Goal: Information Seeking & Learning: Learn about a topic

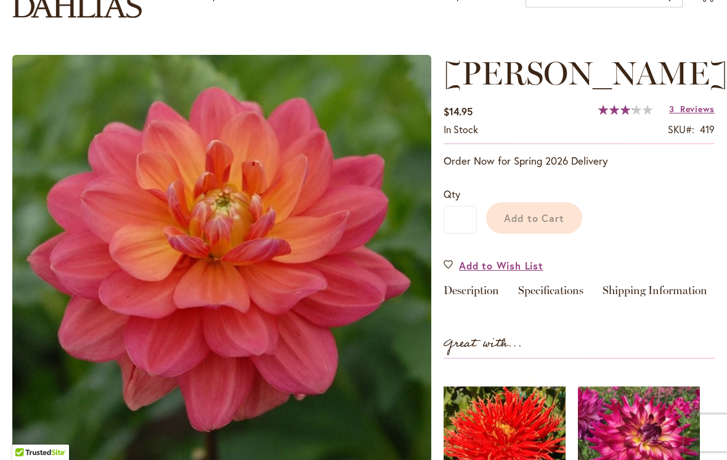
scroll to position [83, 0]
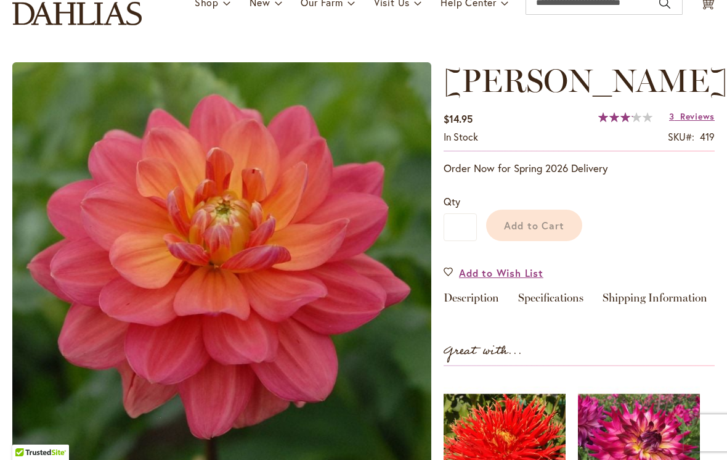
click at [491, 303] on link "Description" at bounding box center [471, 301] width 55 height 18
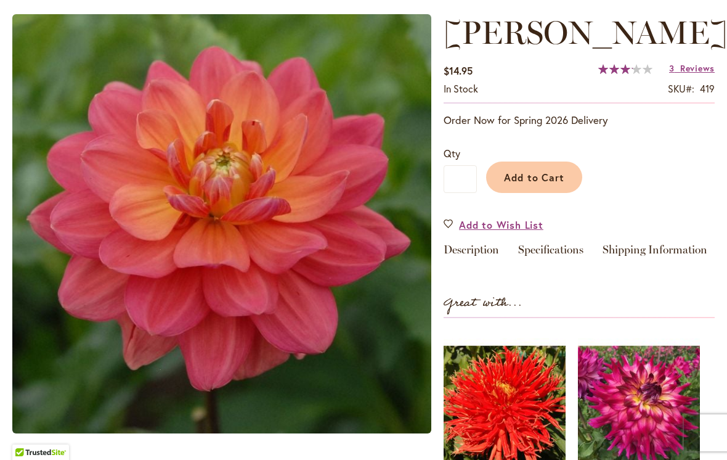
scroll to position [153, 0]
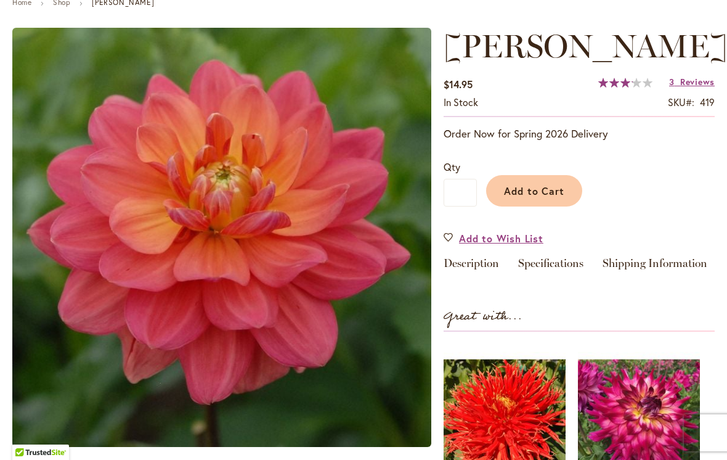
click at [556, 272] on link "Specifications" at bounding box center [550, 267] width 65 height 18
click at [533, 57] on span "[PERSON_NAME]" at bounding box center [586, 46] width 284 height 39
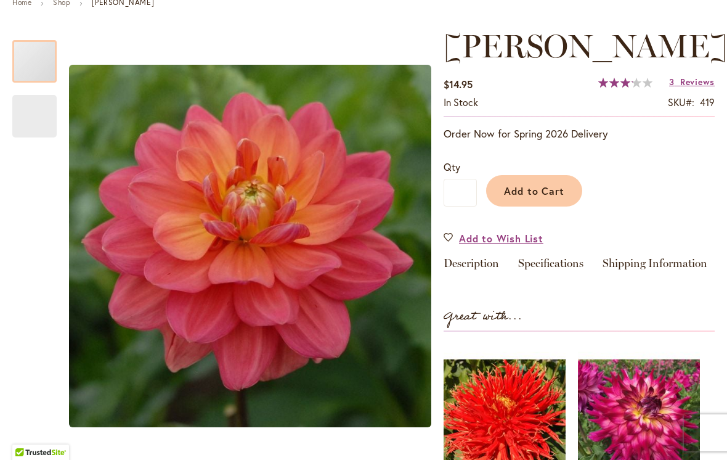
click at [704, 107] on div "419" at bounding box center [707, 103] width 15 height 14
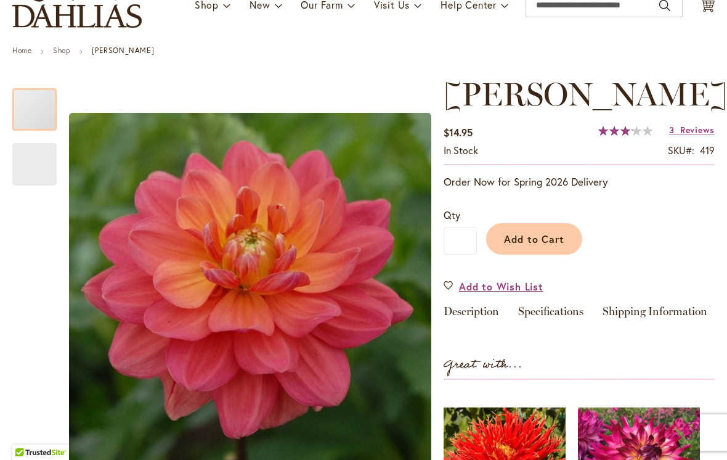
scroll to position [103, 0]
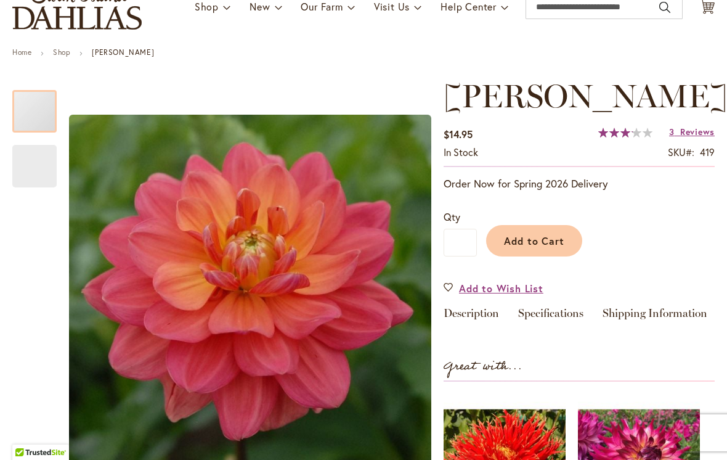
click at [599, 99] on span "[PERSON_NAME]" at bounding box center [586, 95] width 284 height 39
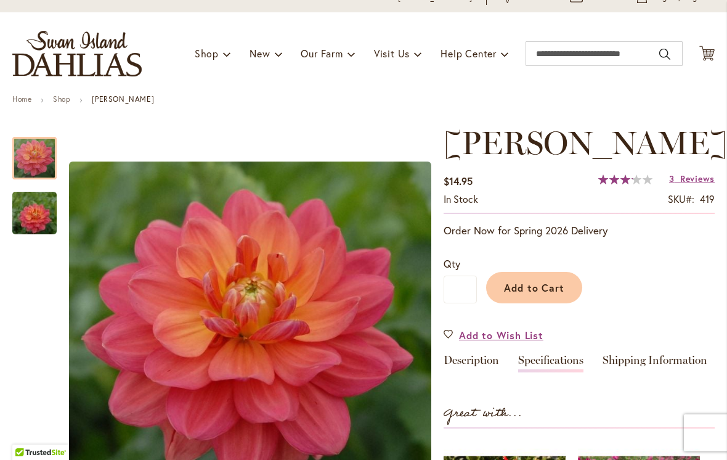
scroll to position [57, 0]
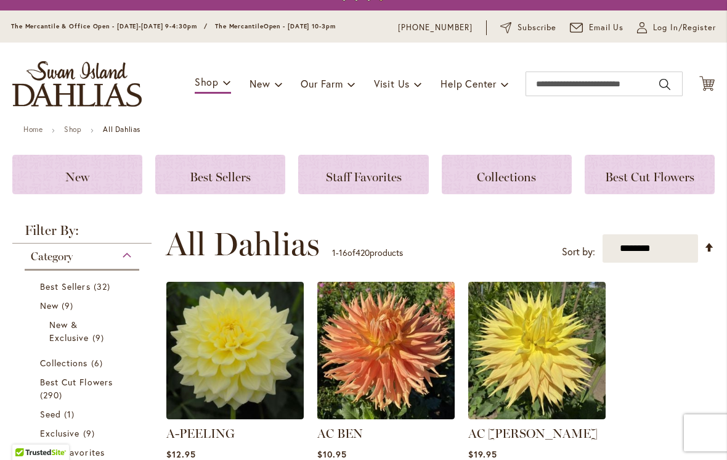
scroll to position [25, 0]
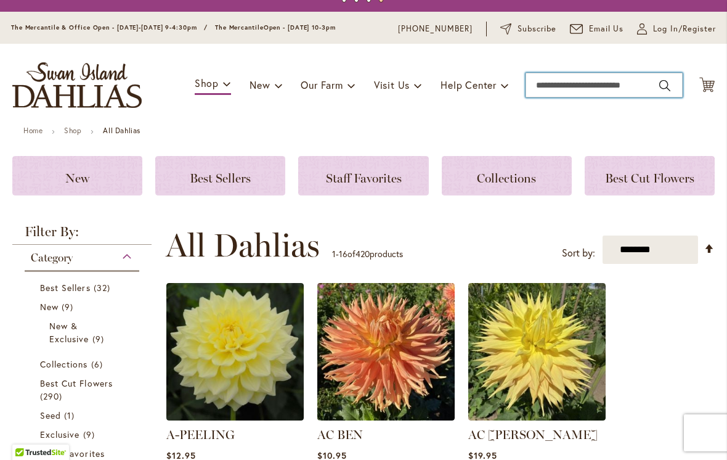
click at [599, 91] on input "Search" at bounding box center [604, 85] width 157 height 25
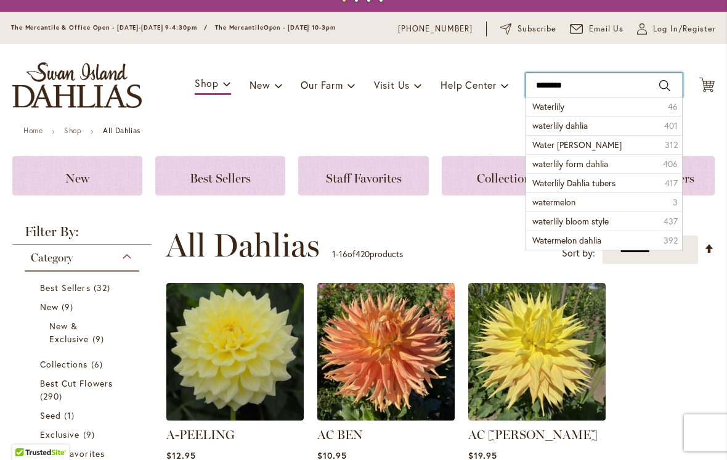
type input "*********"
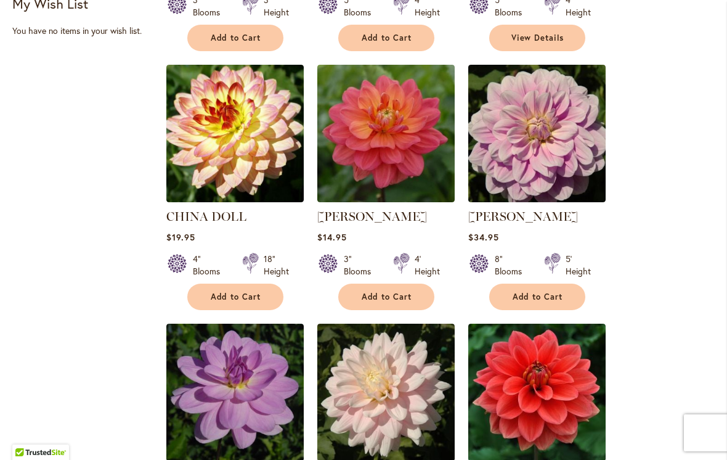
scroll to position [576, 0]
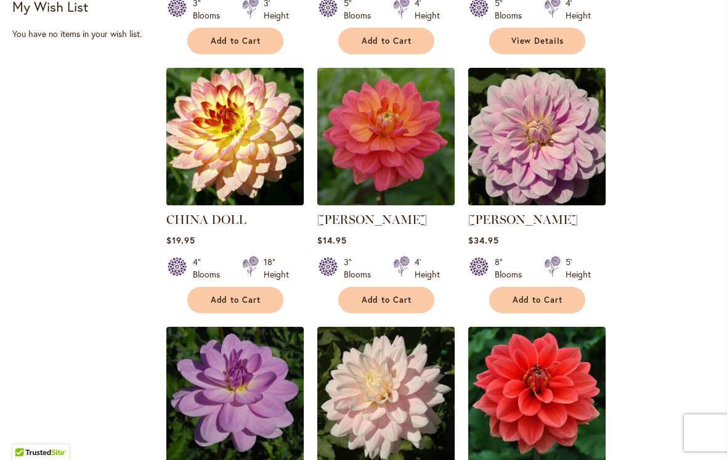
click at [391, 150] on img at bounding box center [385, 136] width 137 height 137
